Goal: Task Accomplishment & Management: Complete application form

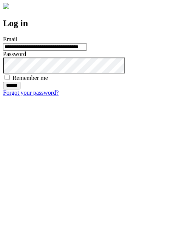
type input "**********"
click at [20, 89] on input "******" at bounding box center [11, 86] width 17 height 8
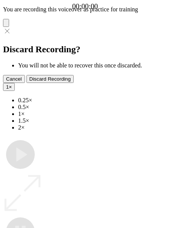
type input "**********"
